Goal: Task Accomplishment & Management: Use online tool/utility

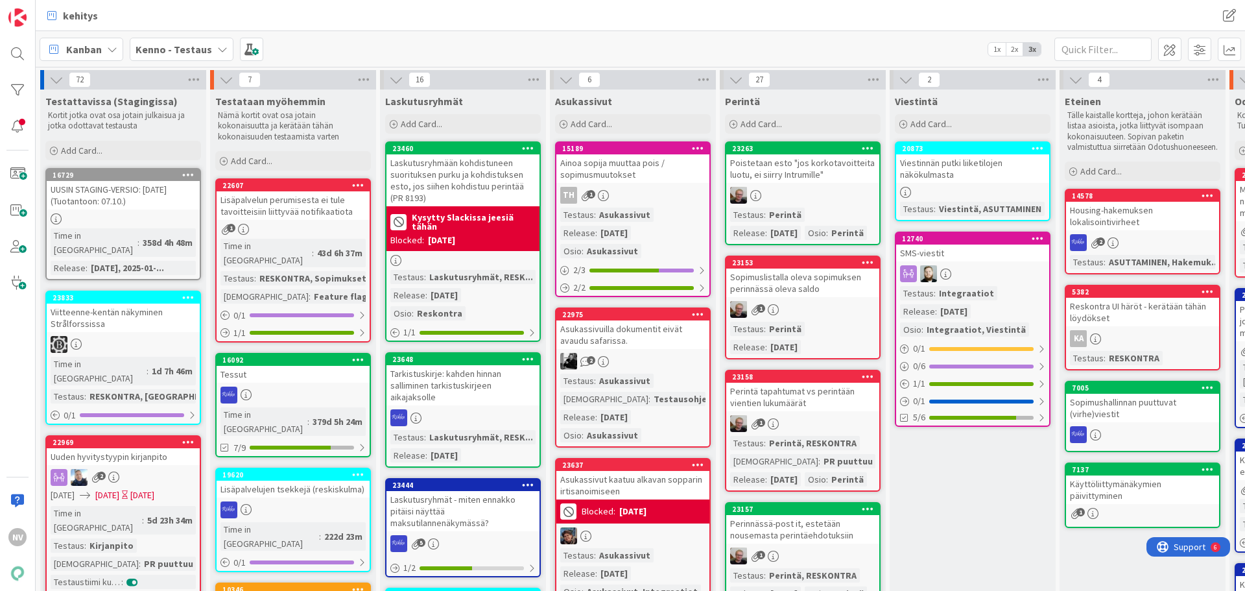
click at [217, 45] on icon at bounding box center [222, 49] width 10 height 10
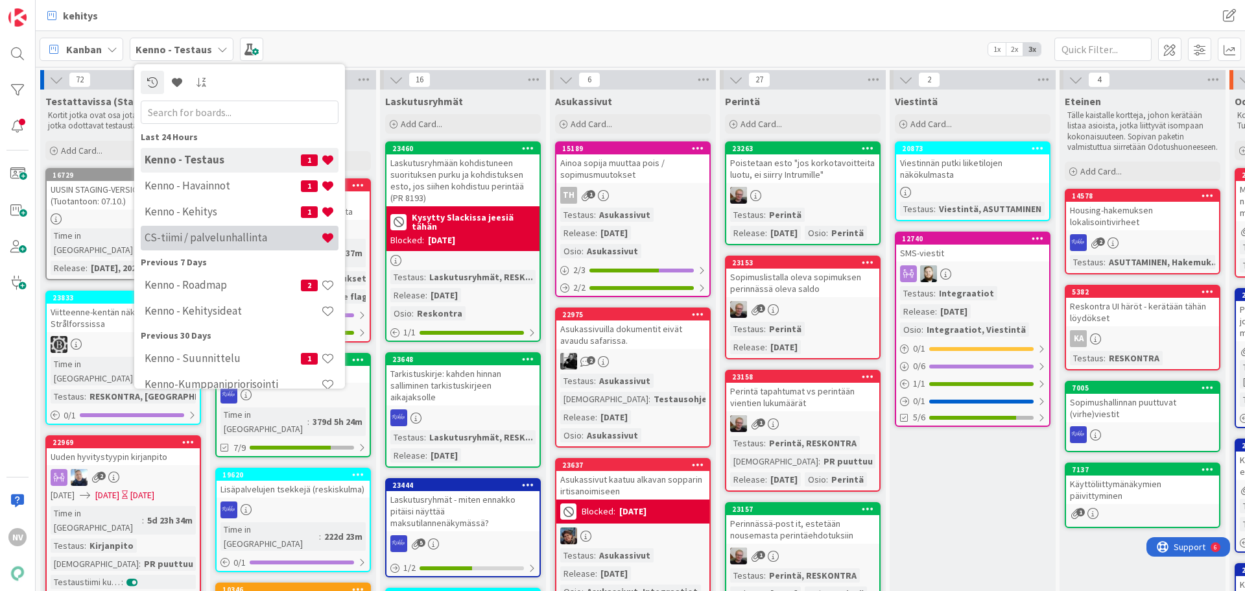
click at [217, 237] on h4 "CS-tiimi / palvelunhallinta" at bounding box center [233, 237] width 176 height 13
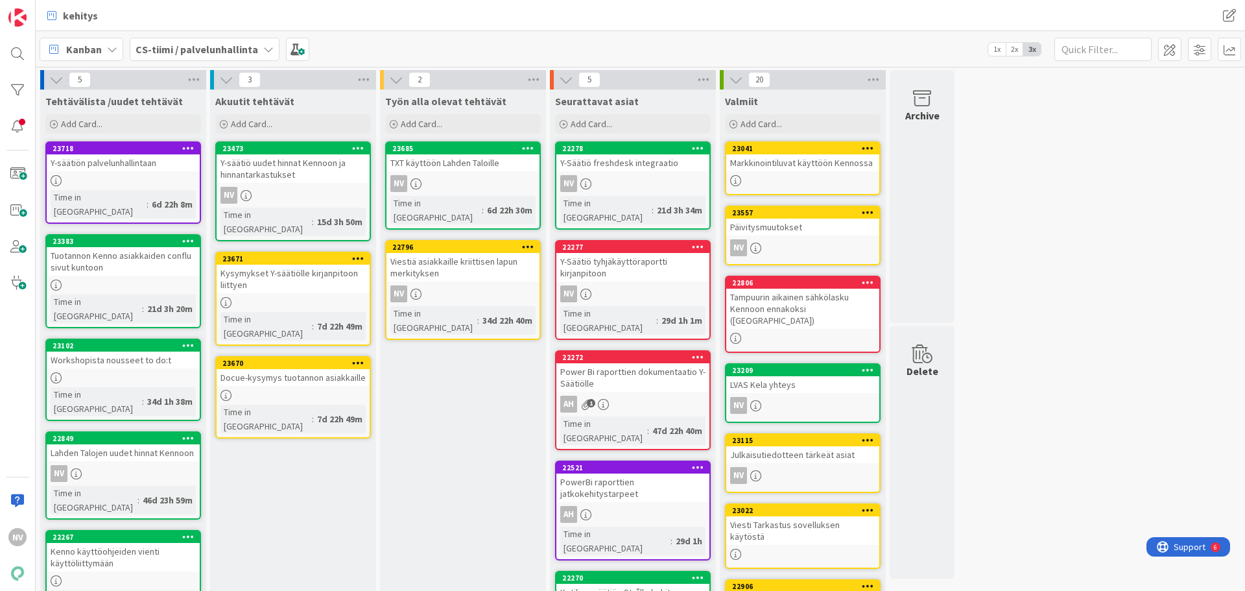
click at [93, 160] on div "Y-säätiön palvelunhallintaan" at bounding box center [123, 162] width 153 height 17
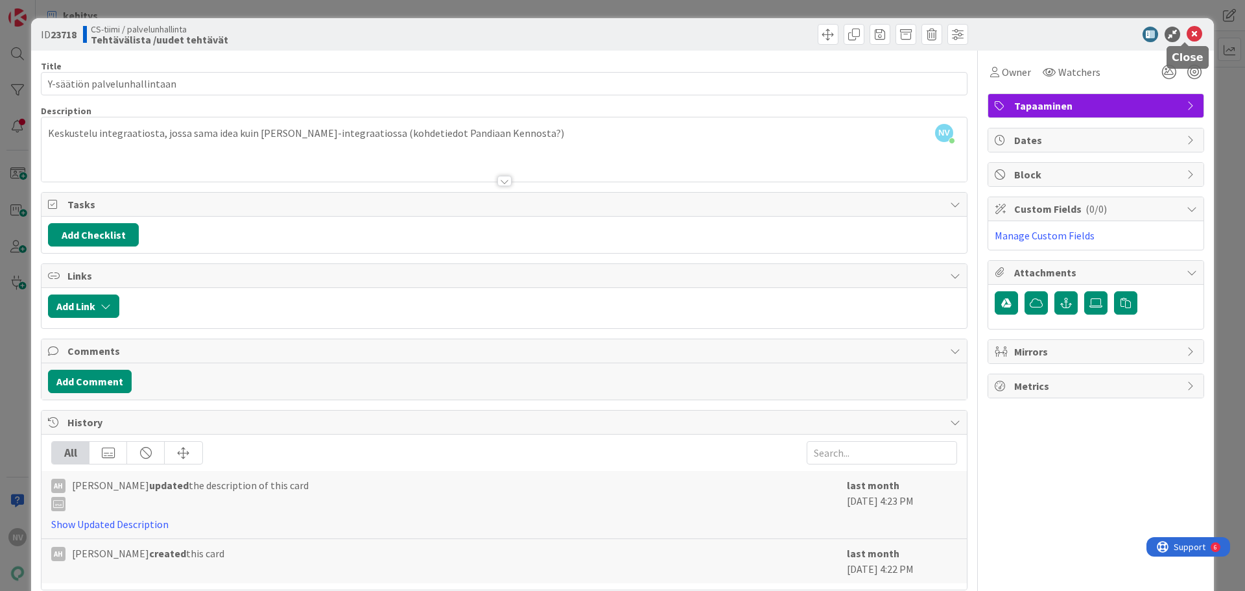
click at [1186, 31] on icon at bounding box center [1194, 35] width 16 height 16
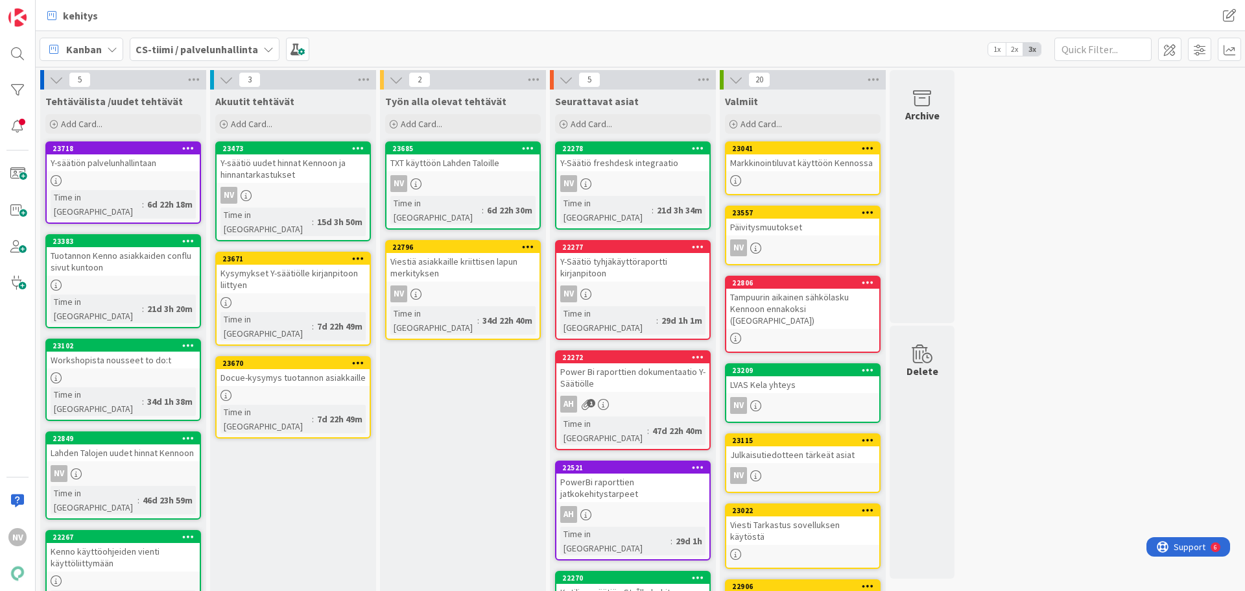
click at [460, 156] on div "TXT käyttöön Lahden Taloille" at bounding box center [462, 162] width 153 height 17
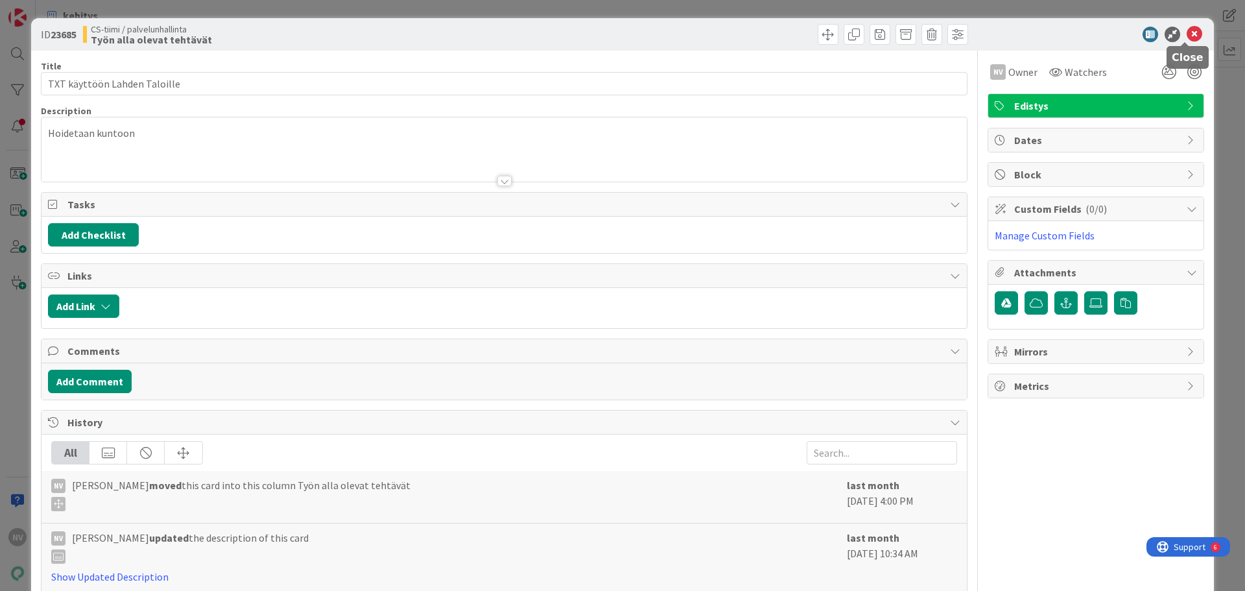
click at [1190, 34] on icon at bounding box center [1194, 35] width 16 height 16
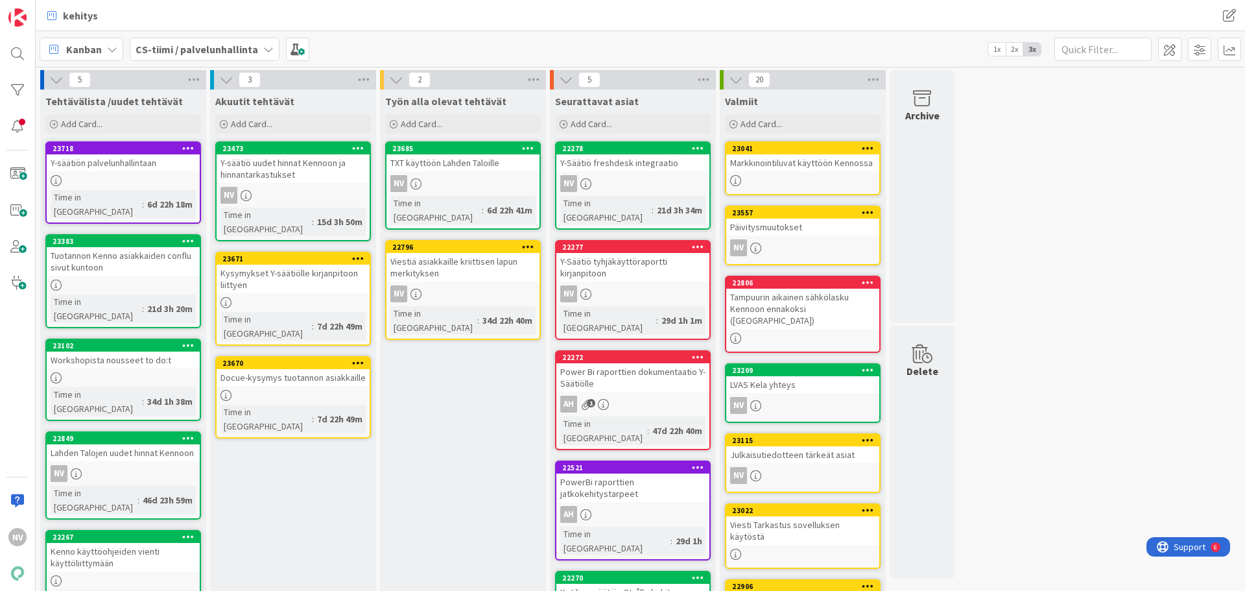
click at [532, 147] on icon at bounding box center [528, 147] width 12 height 9
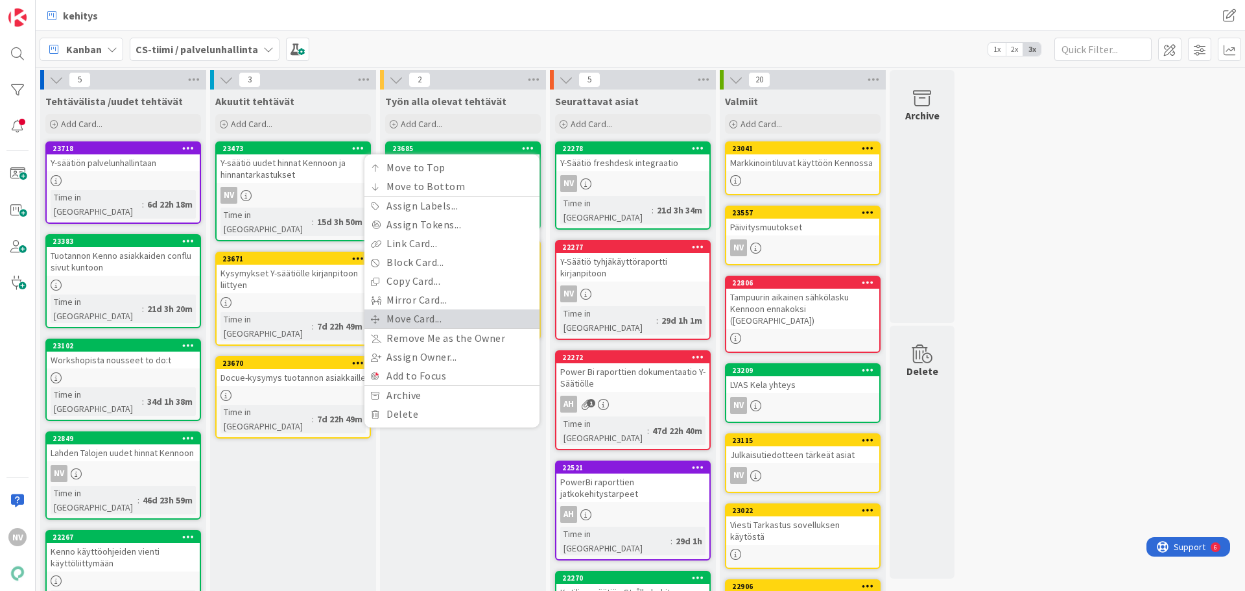
click at [467, 320] on link "Move Card..." at bounding box center [451, 318] width 175 height 19
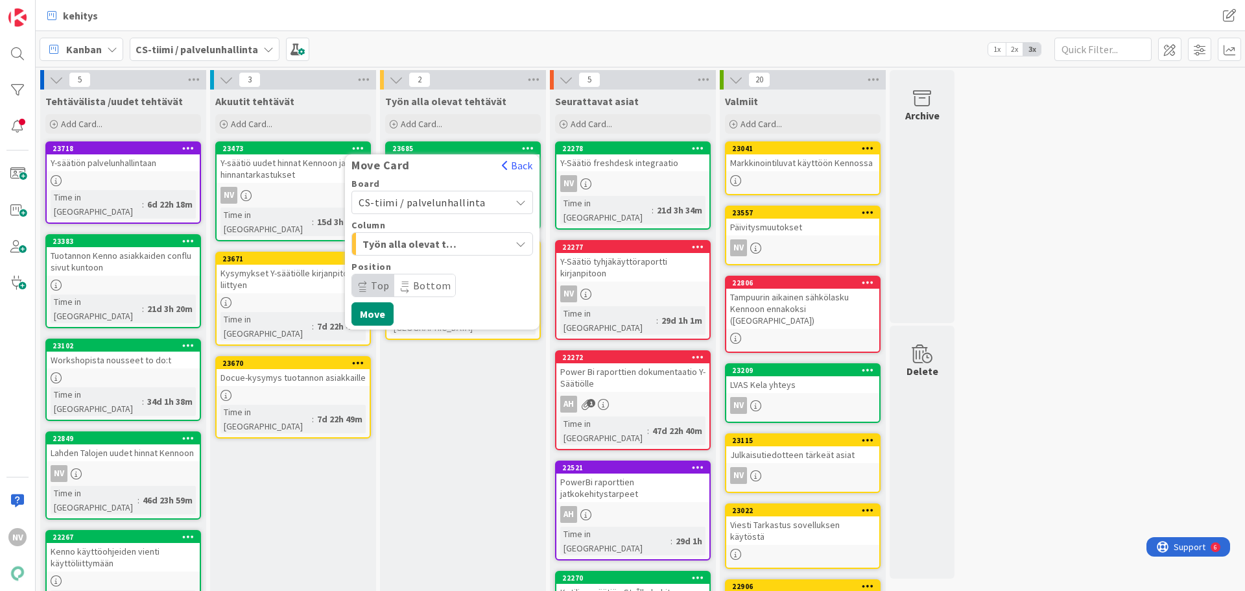
click at [452, 243] on span "Työn alla olevat tehtävät" at bounding box center [410, 243] width 97 height 17
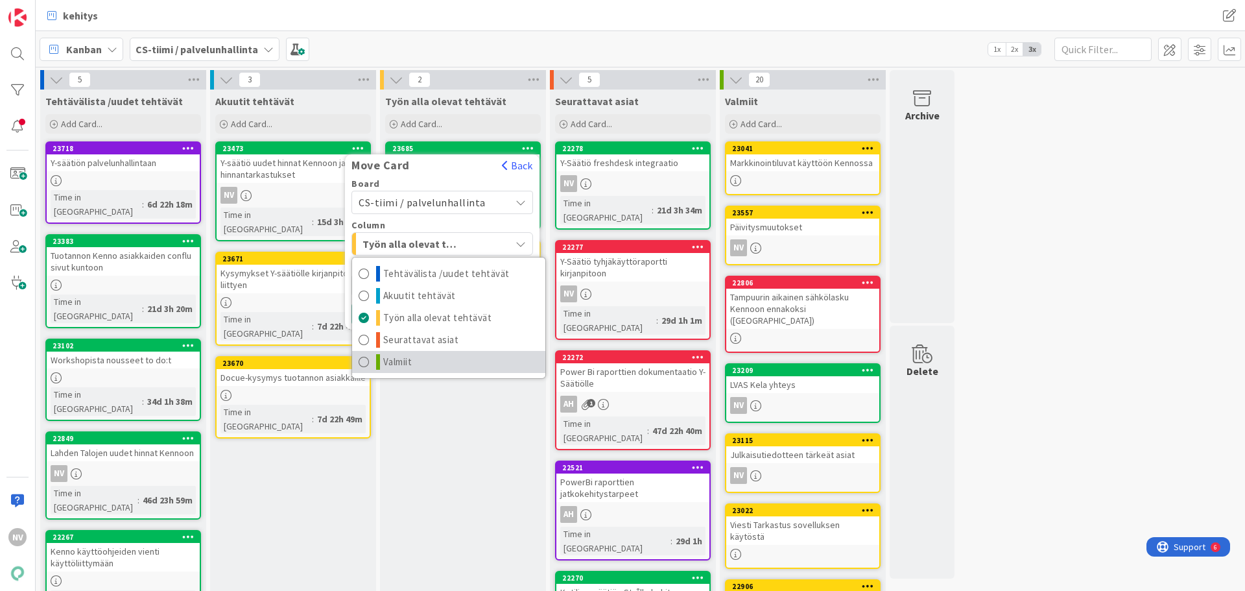
click at [446, 361] on link "Valmiit" at bounding box center [448, 362] width 193 height 22
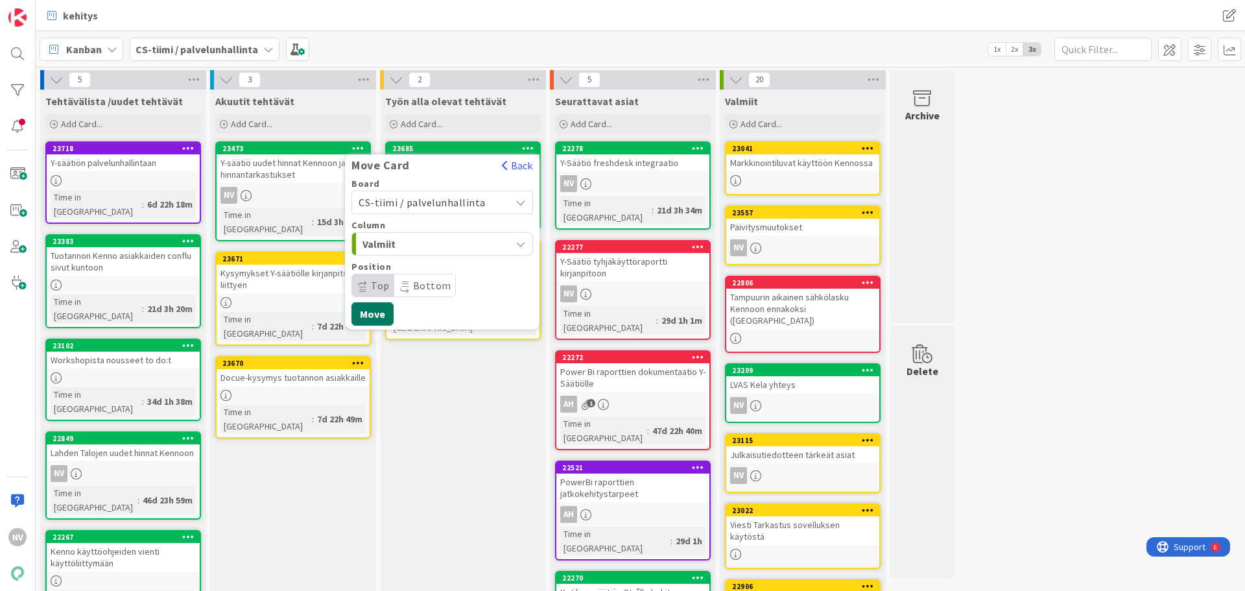
click at [386, 319] on button "Move" at bounding box center [372, 313] width 42 height 23
